Goal: Task Accomplishment & Management: Manage account settings

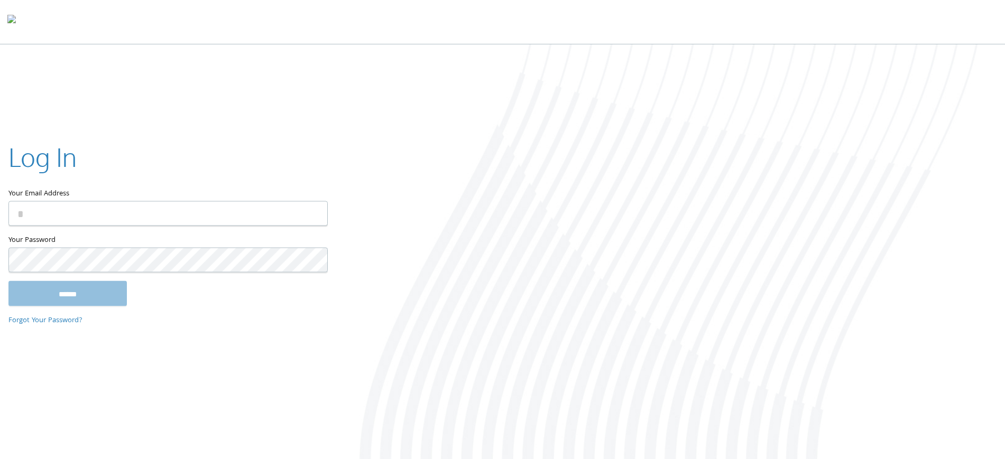
click at [264, 208] on input "Your Email Address" at bounding box center [167, 213] width 319 height 25
type input "**********"
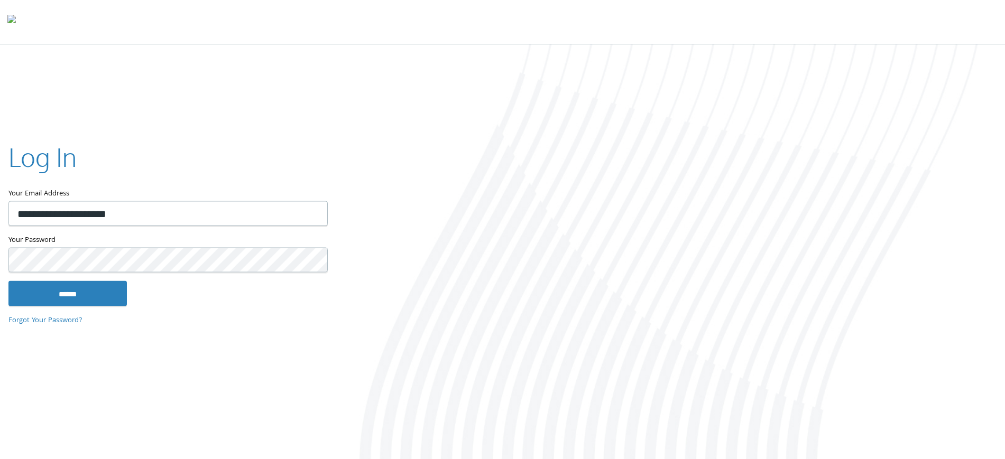
click at [8, 281] on input "******" at bounding box center [67, 293] width 118 height 25
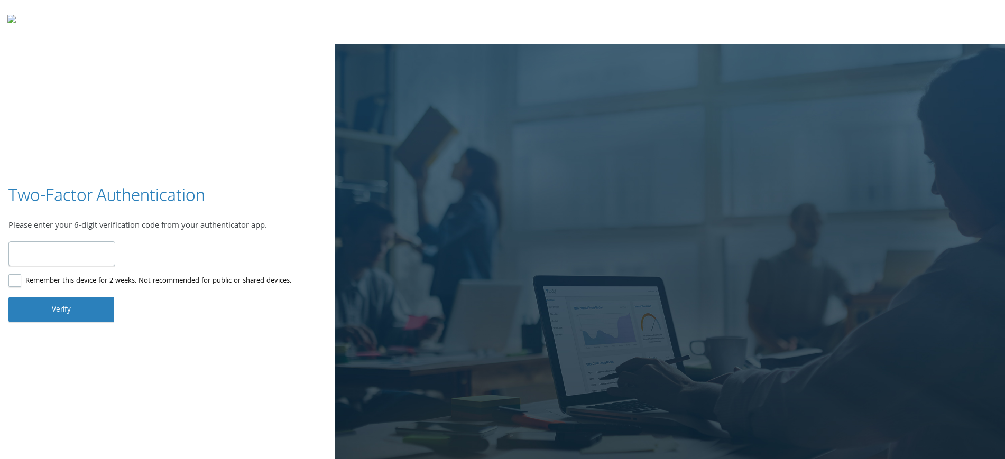
type input "******"
